Goal: Transaction & Acquisition: Purchase product/service

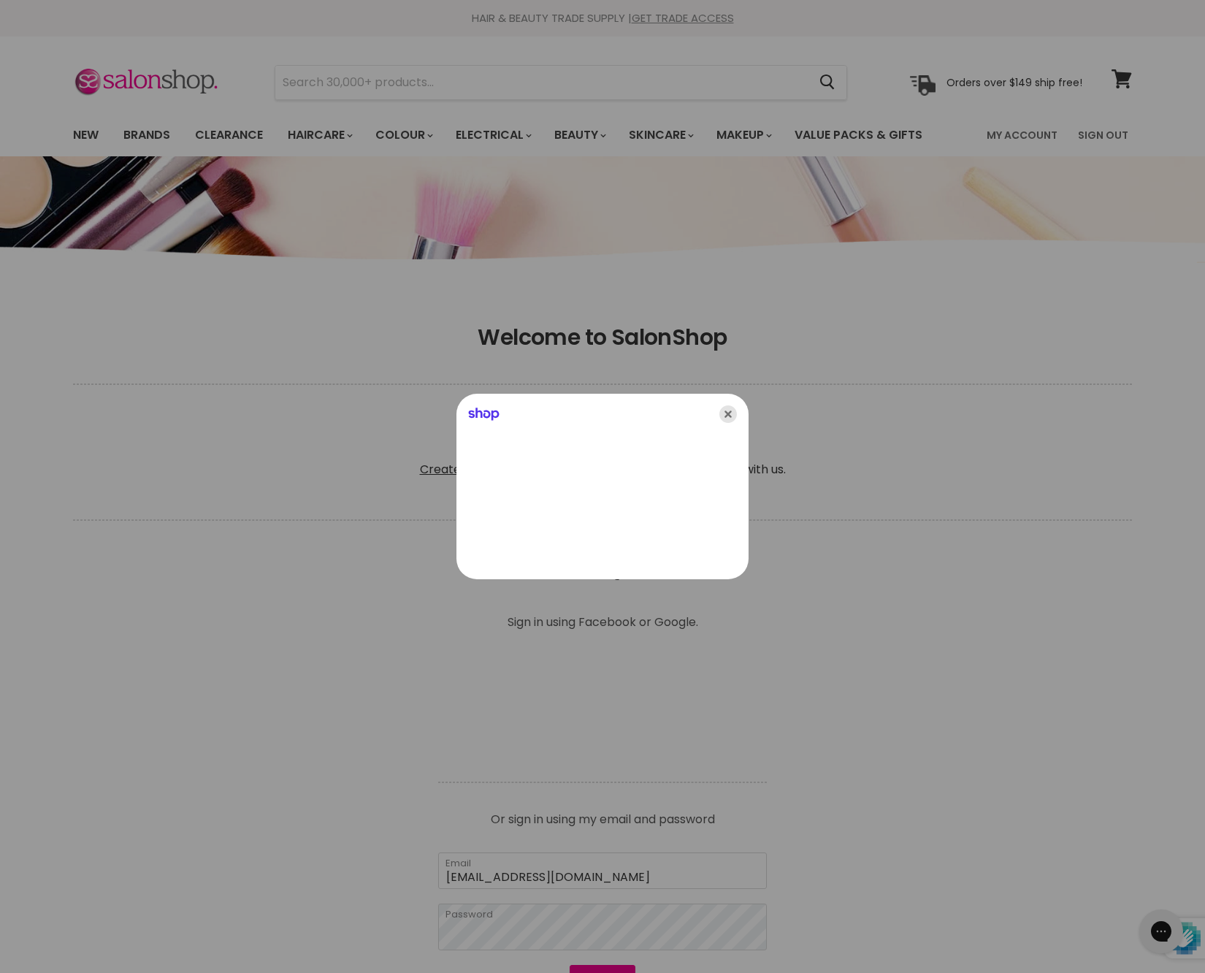
click at [726, 415] on icon "Close" at bounding box center [729, 414] width 18 height 18
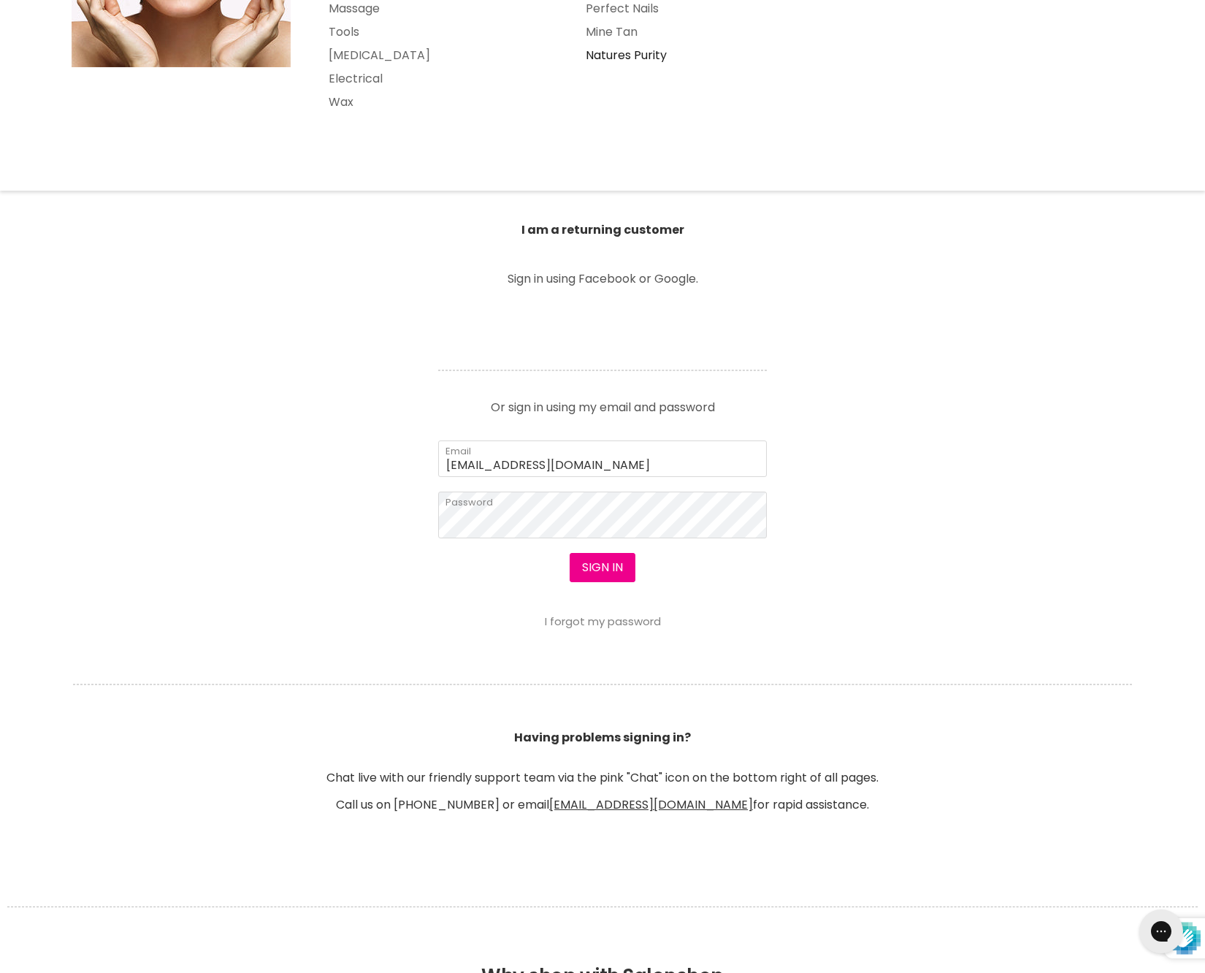
scroll to position [346, 0]
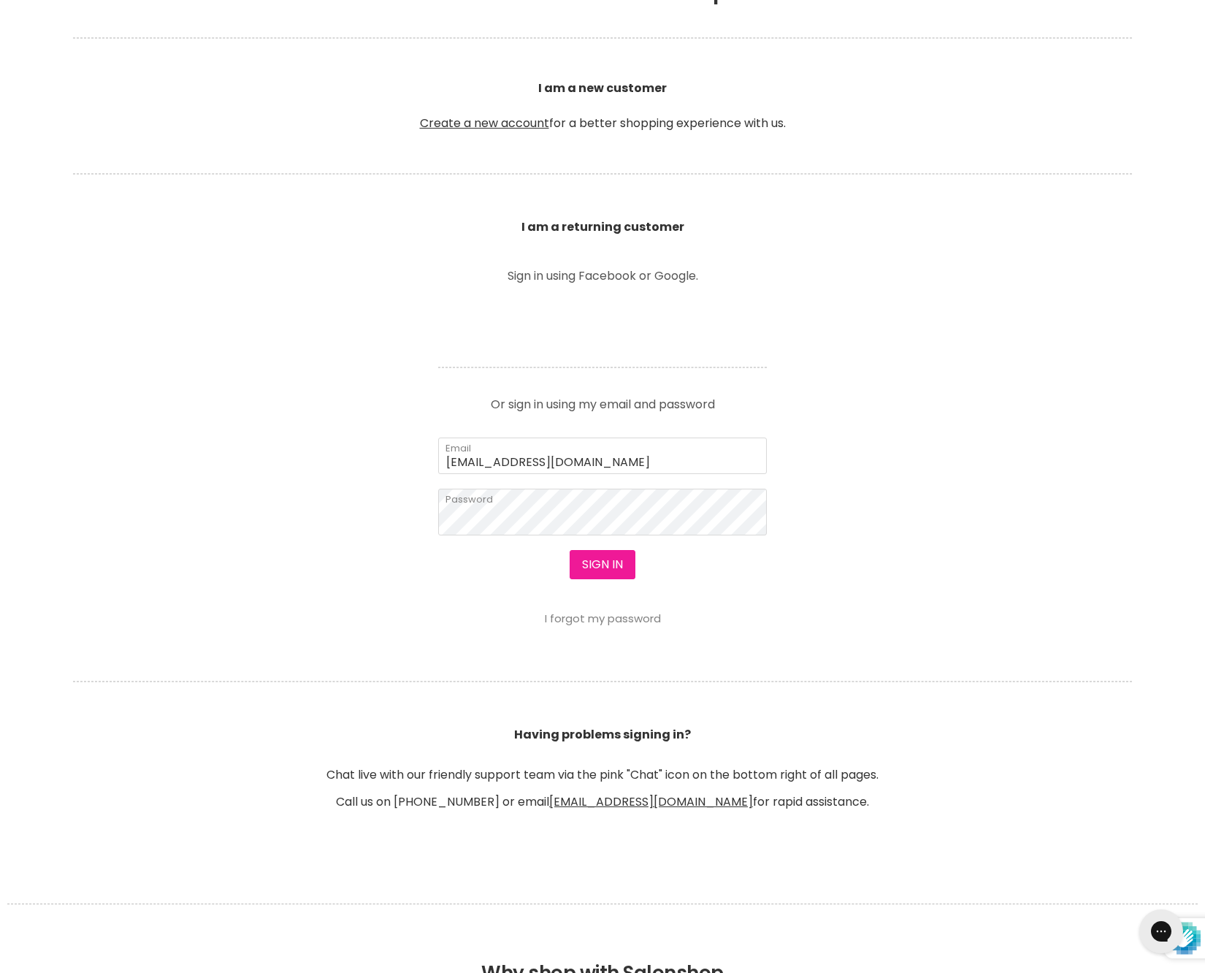
click at [609, 579] on button "Sign in" at bounding box center [603, 564] width 66 height 29
click at [611, 579] on button "Sign in" at bounding box center [603, 564] width 66 height 29
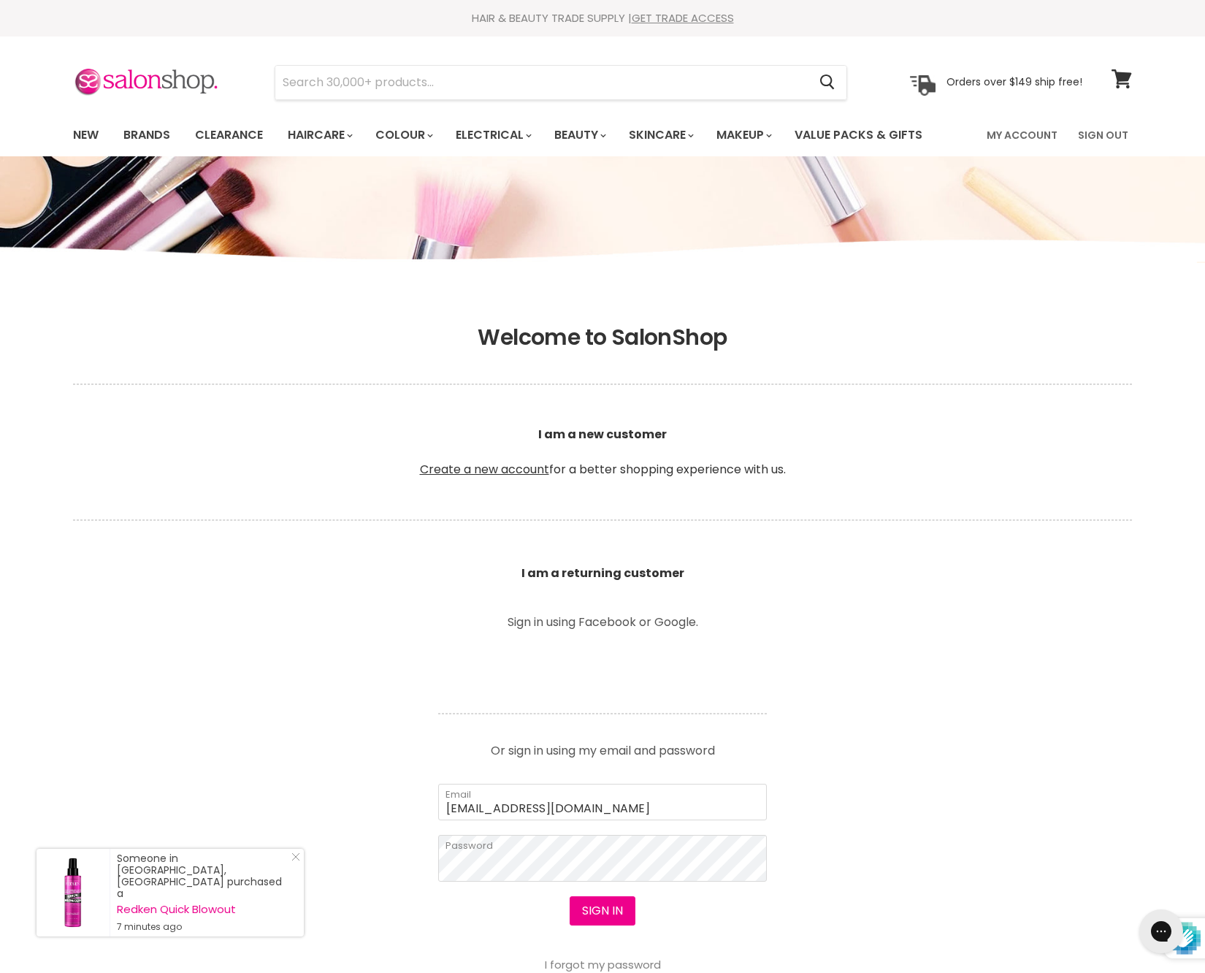
scroll to position [0, 0]
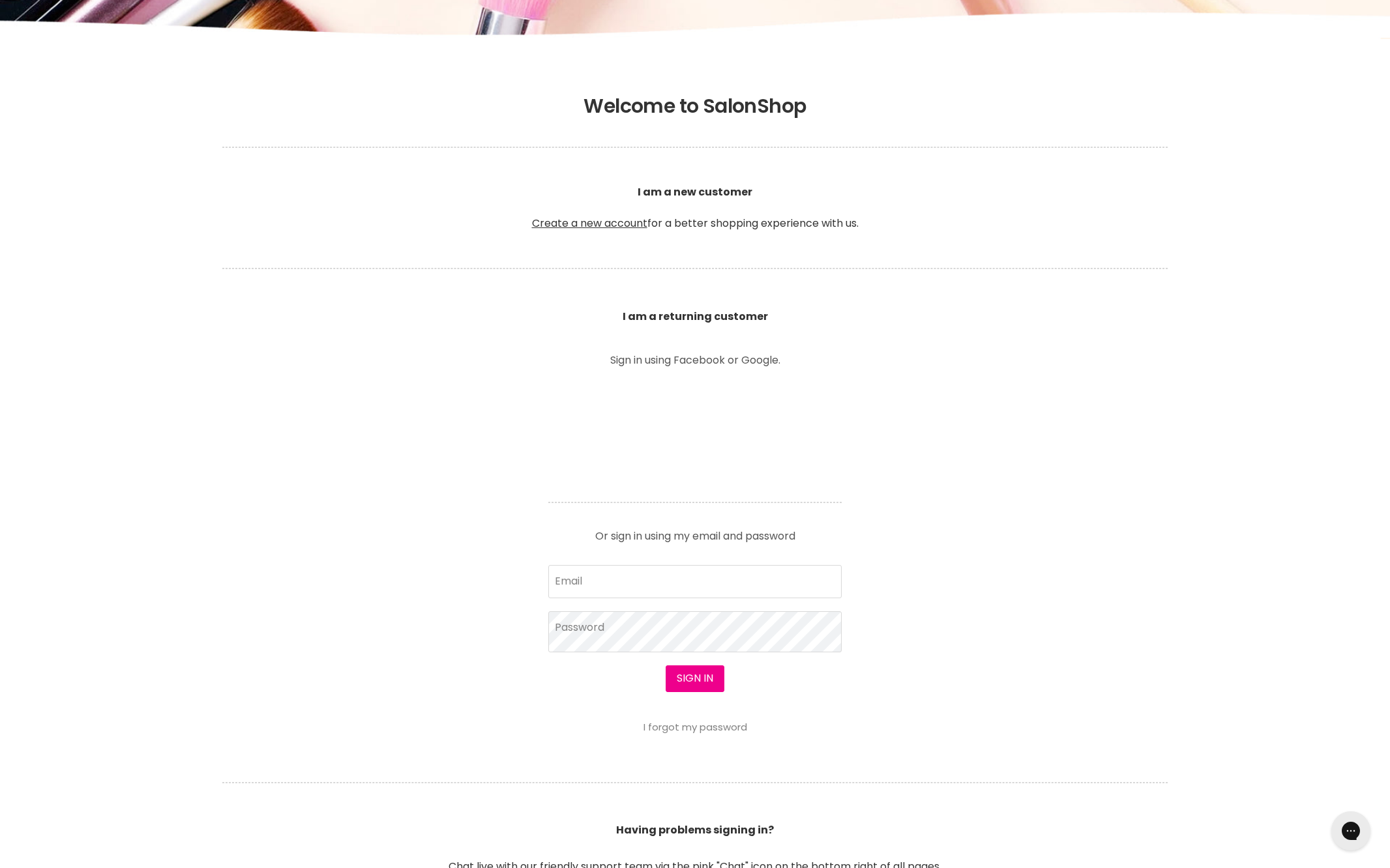
scroll to position [271, 0]
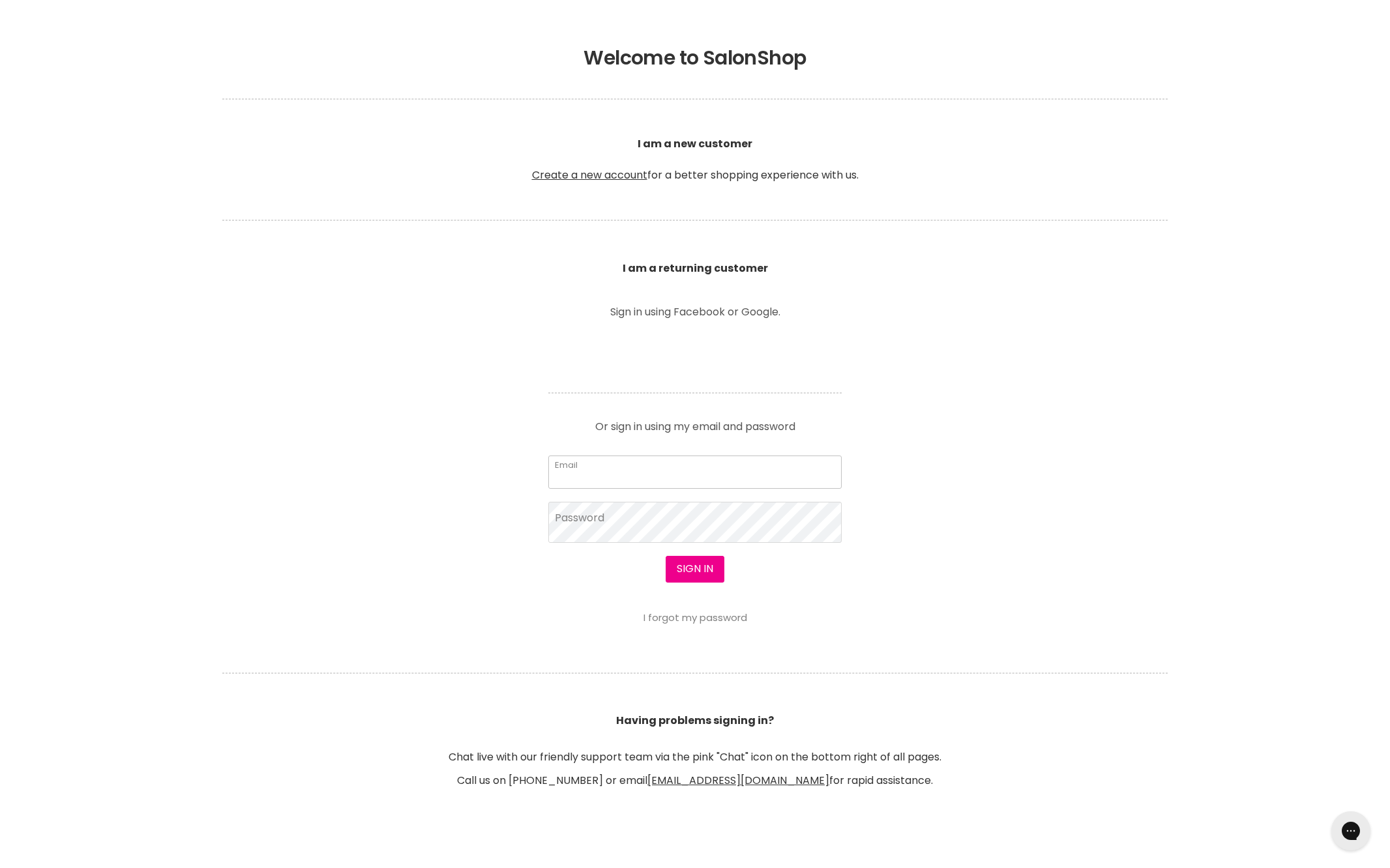
type input "[EMAIL_ADDRESS][DOMAIN_NAME]"
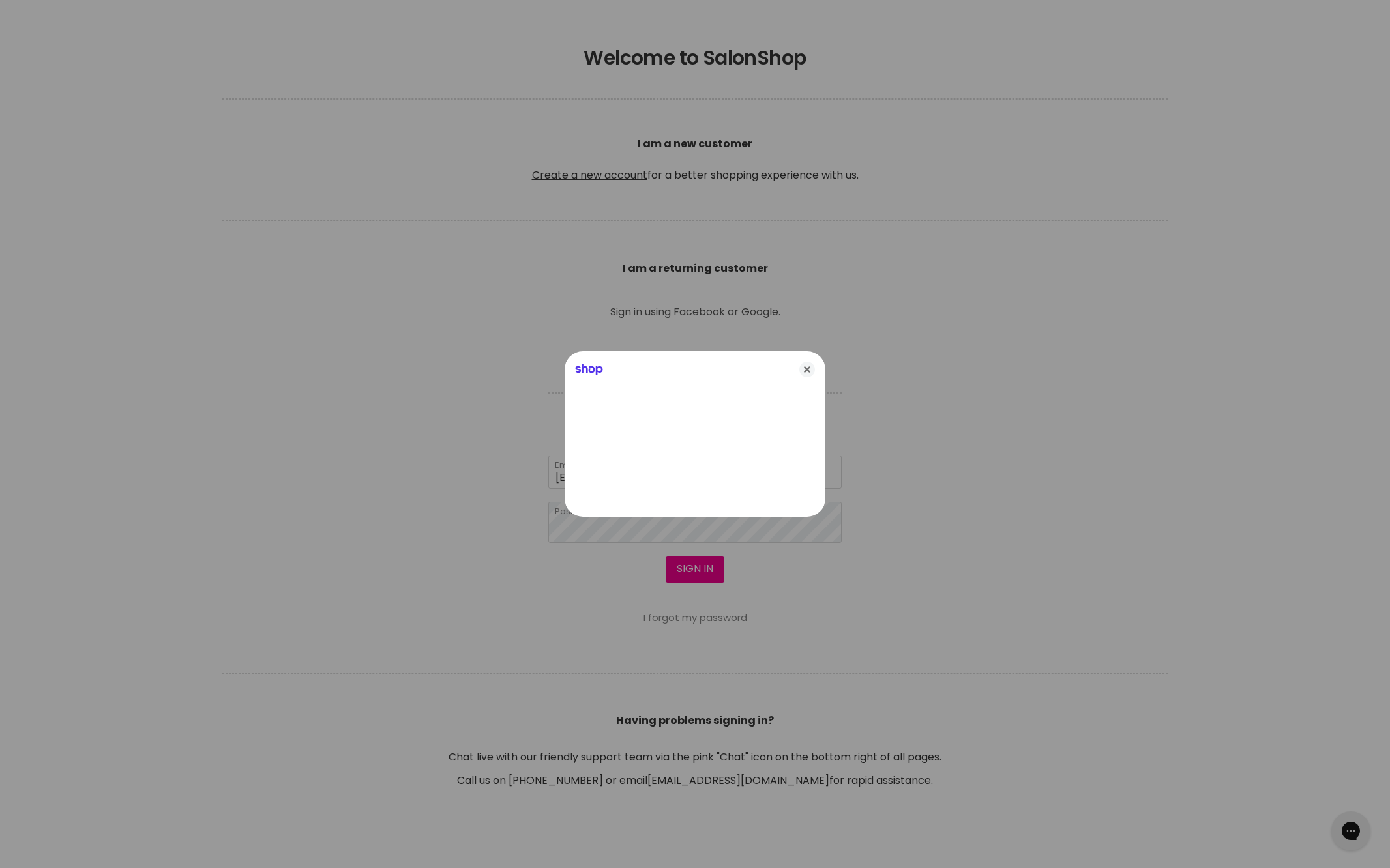
click at [704, 664] on div at bounding box center [695, 434] width 1390 height 868
click at [807, 369] on icon "Close" at bounding box center [807, 369] width 16 height 16
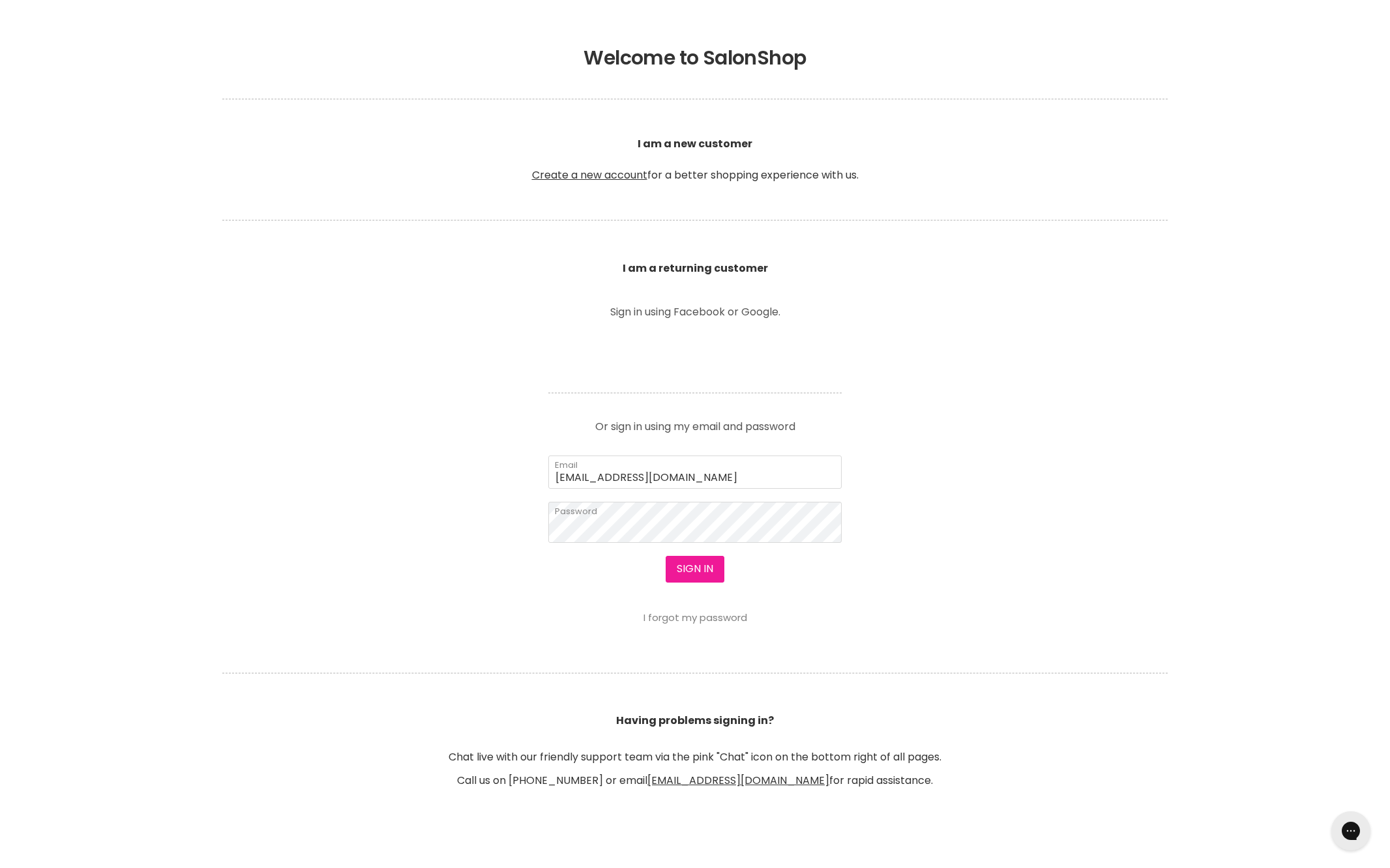
click at [703, 582] on button "Sign in" at bounding box center [695, 568] width 59 height 26
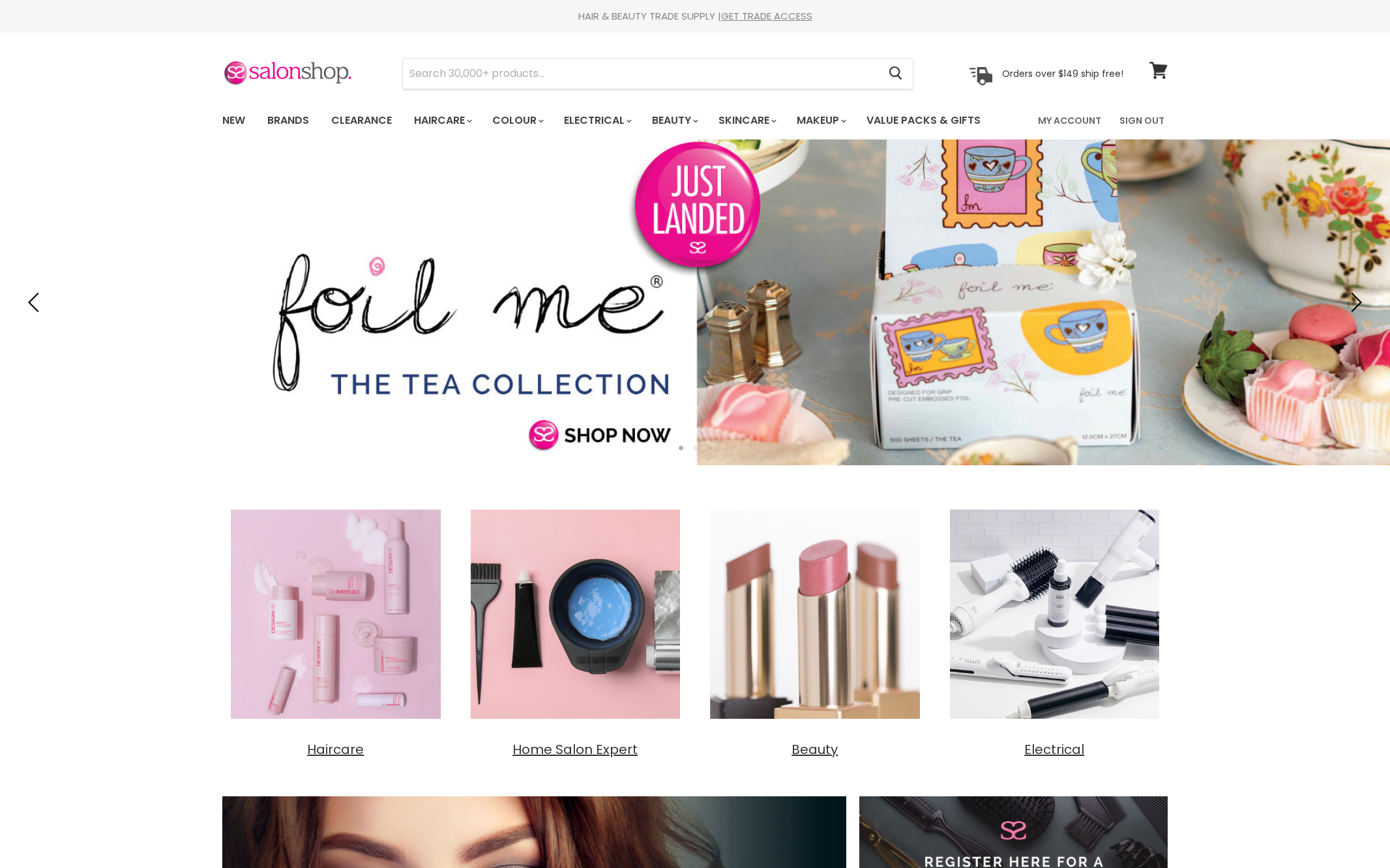
click at [763, 73] on input "Search" at bounding box center [641, 74] width 476 height 30
type input "k18"
